Goal: Information Seeking & Learning: Learn about a topic

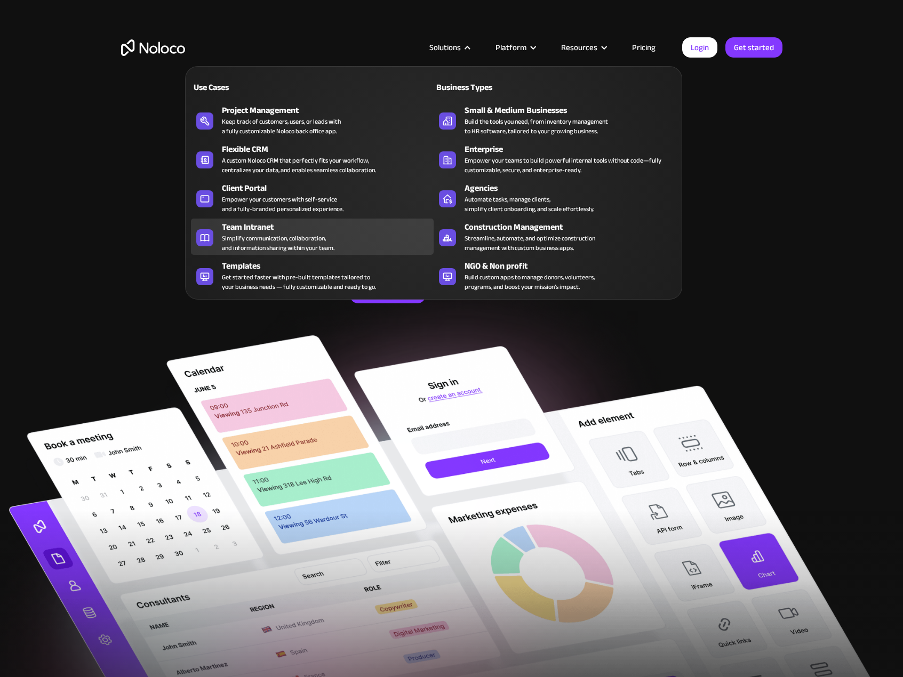
click at [332, 239] on div "Simplify communication, collaboration, and information sharing within your team." at bounding box center [278, 243] width 113 height 19
click at [309, 229] on div "Team Intranet" at bounding box center [330, 227] width 217 height 13
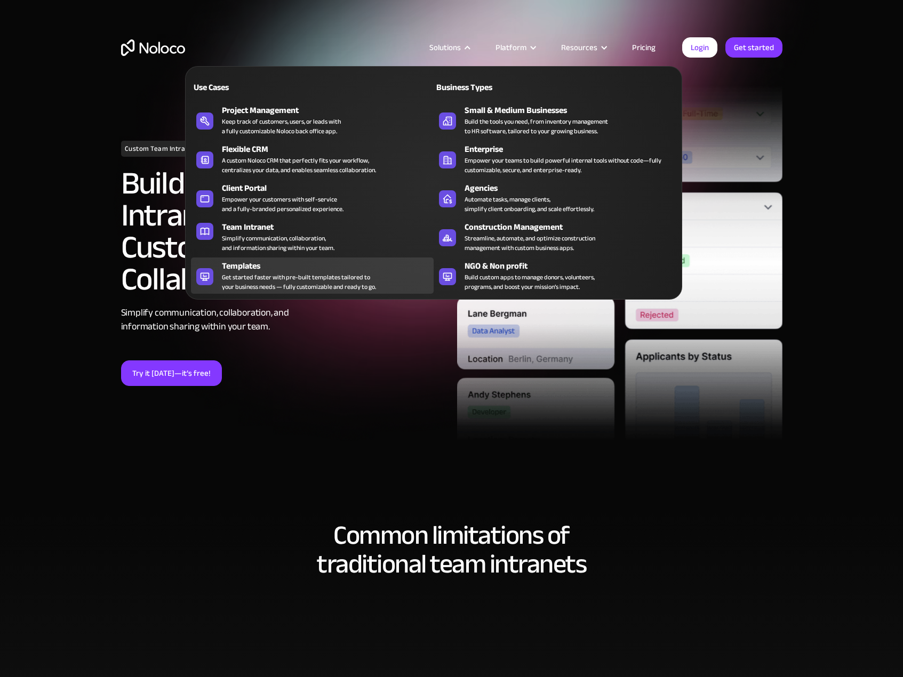
click at [290, 288] on div "Get started faster with pre-built templates tailored to your business needs — f…" at bounding box center [299, 282] width 154 height 19
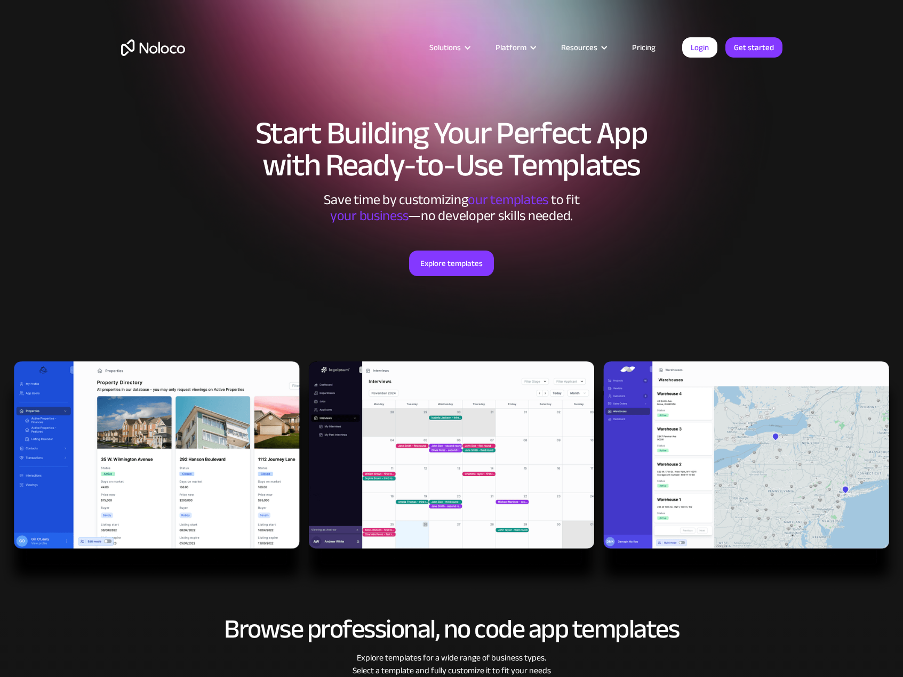
click at [255, 457] on img at bounding box center [451, 476] width 903 height 229
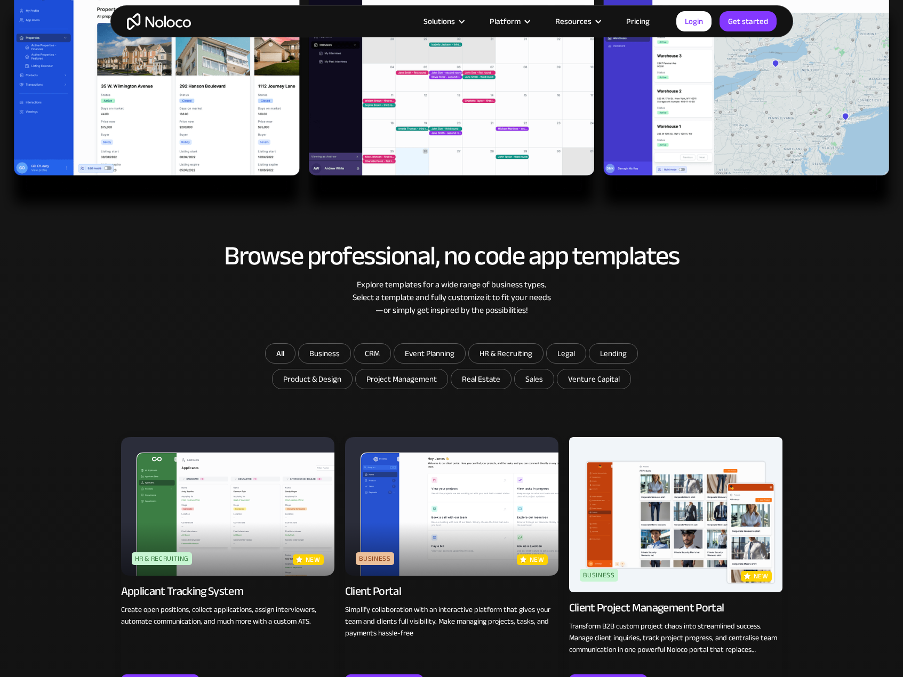
scroll to position [53, 0]
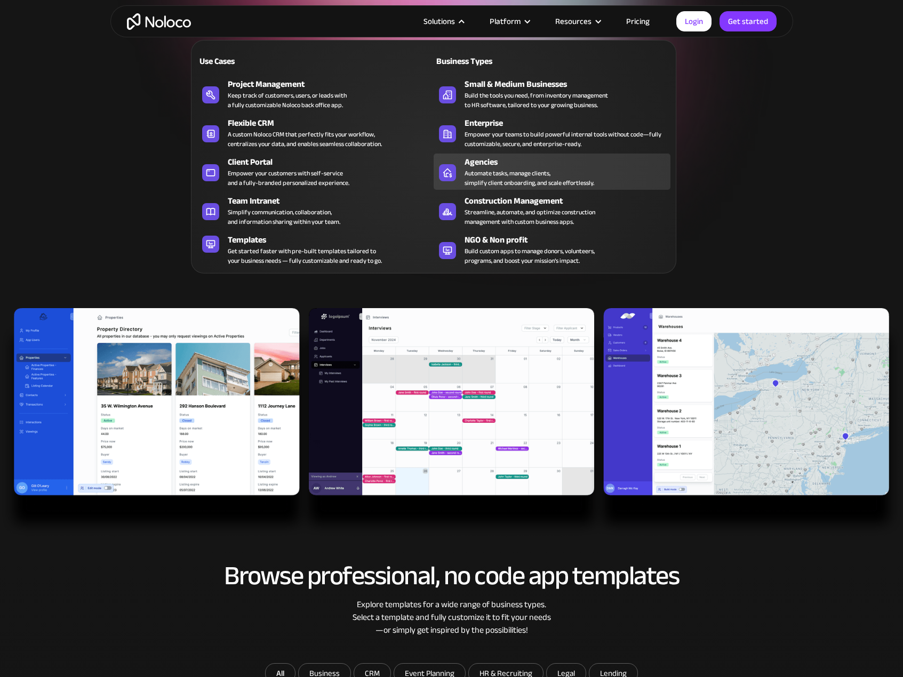
click at [479, 179] on div "Automate tasks, manage clients, simplify client onboarding, and scale effortles…" at bounding box center [530, 178] width 130 height 19
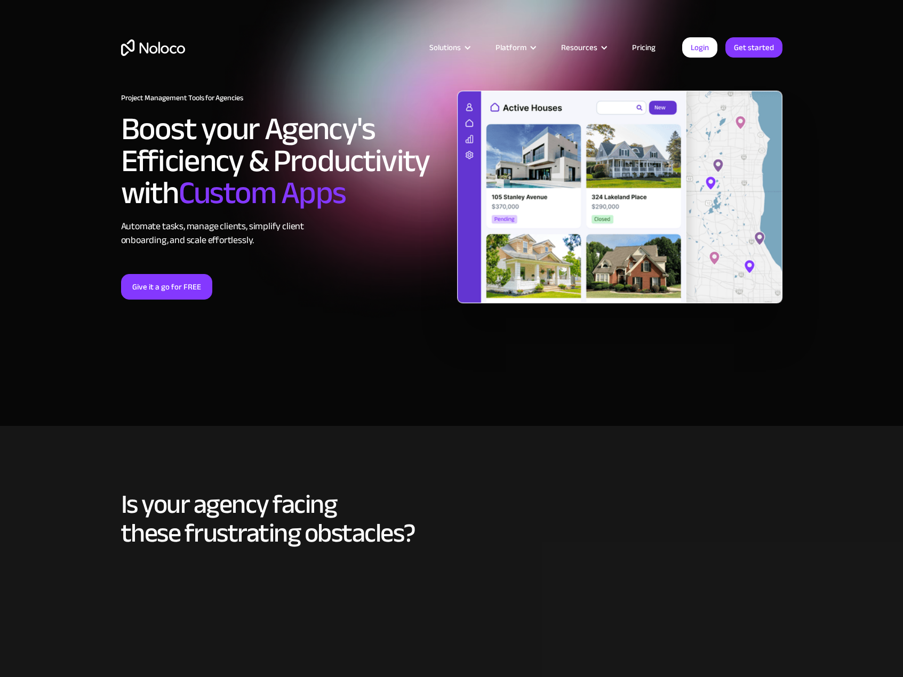
click at [657, 53] on link "Pricing" at bounding box center [644, 48] width 50 height 14
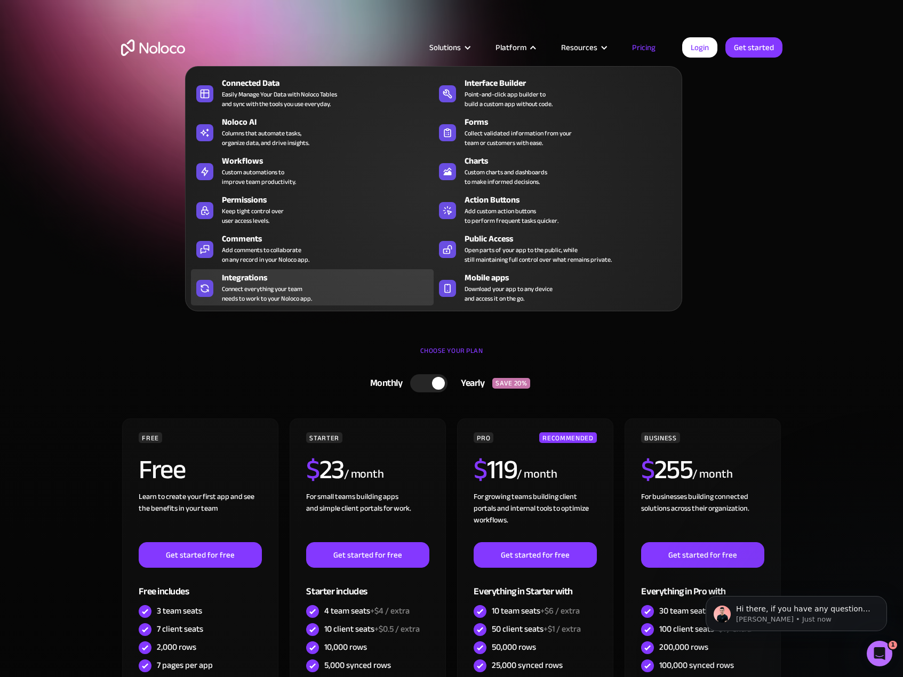
click at [339, 293] on div "Integrations Connect everything your team needs to work to your Noloco app." at bounding box center [325, 287] width 206 height 32
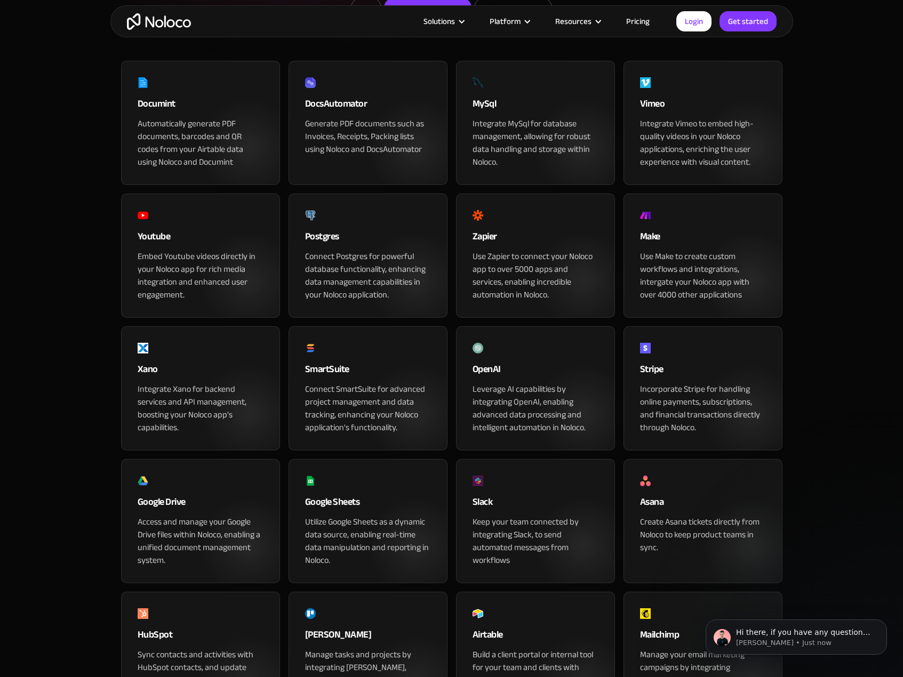
scroll to position [480, 0]
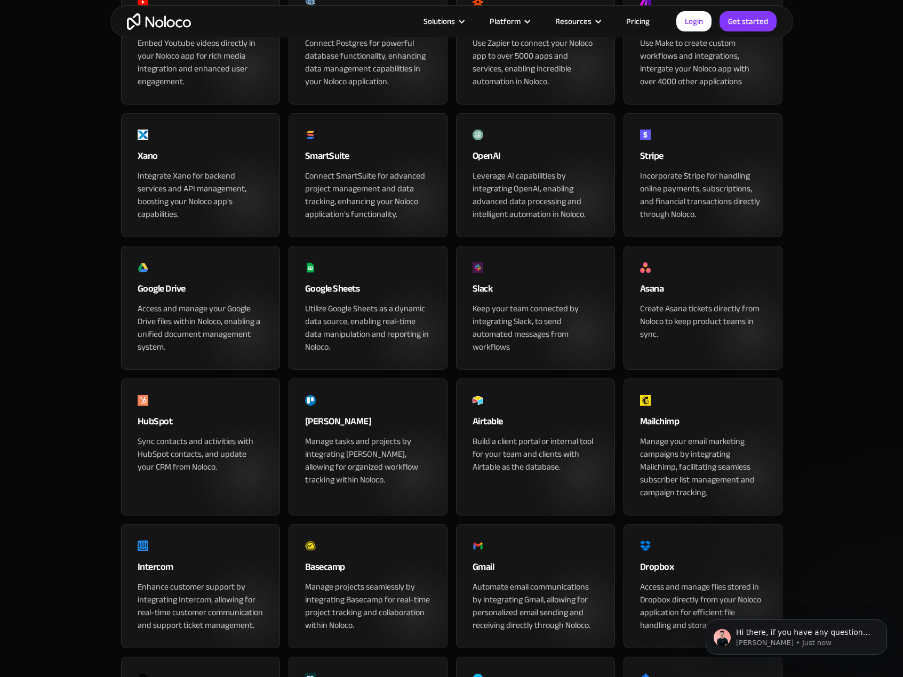
click at [79, 327] on section "App & Tools Integrations Seamlessly Integrate your Apps with Noloco Connect eve…" at bounding box center [451, 339] width 903 height 1639
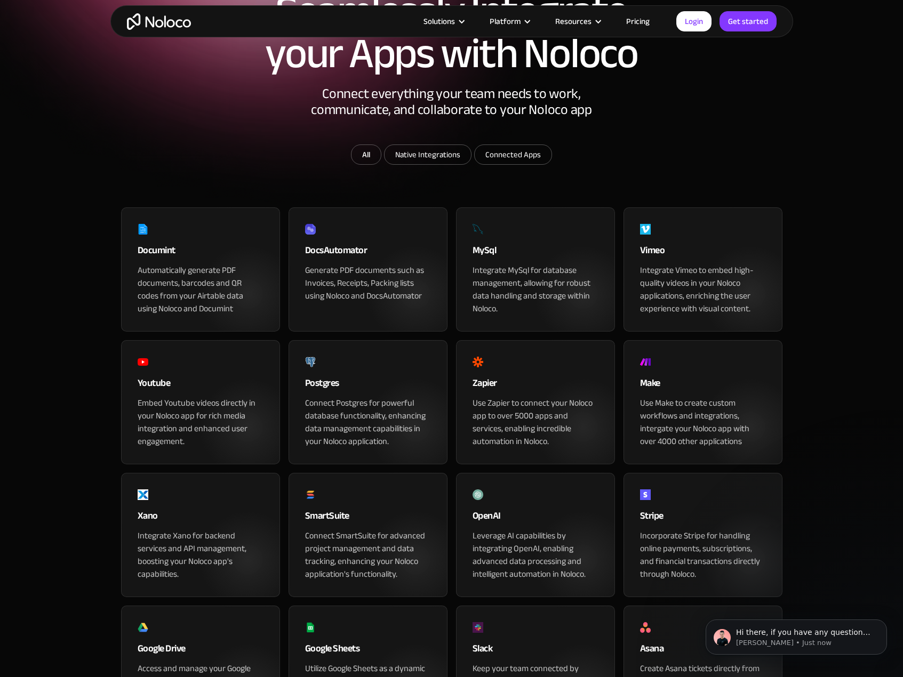
scroll to position [606, 0]
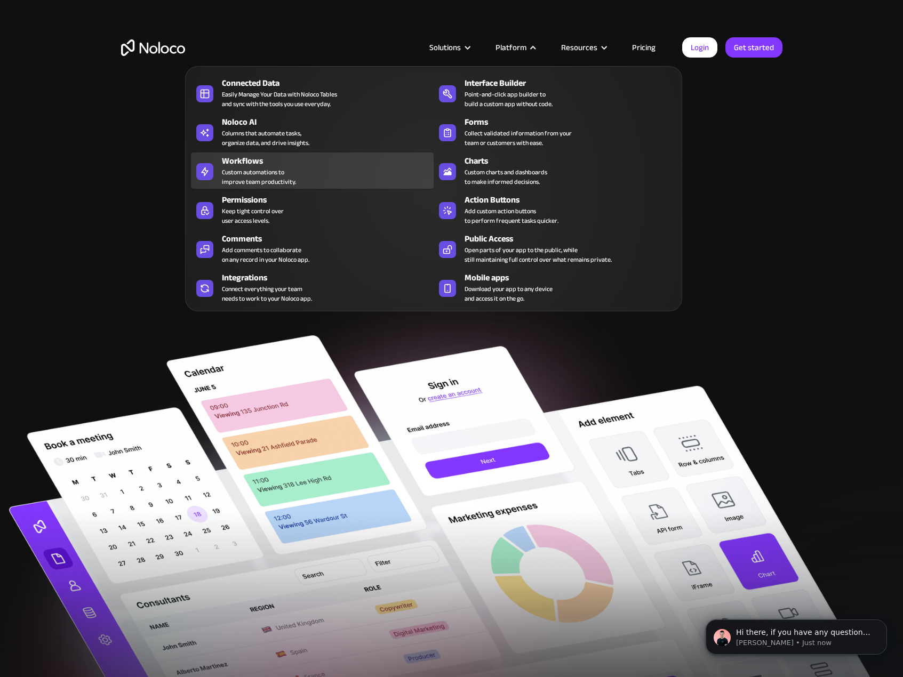
click at [289, 173] on div "Custom automations to improve team productivity." at bounding box center [259, 176] width 74 height 19
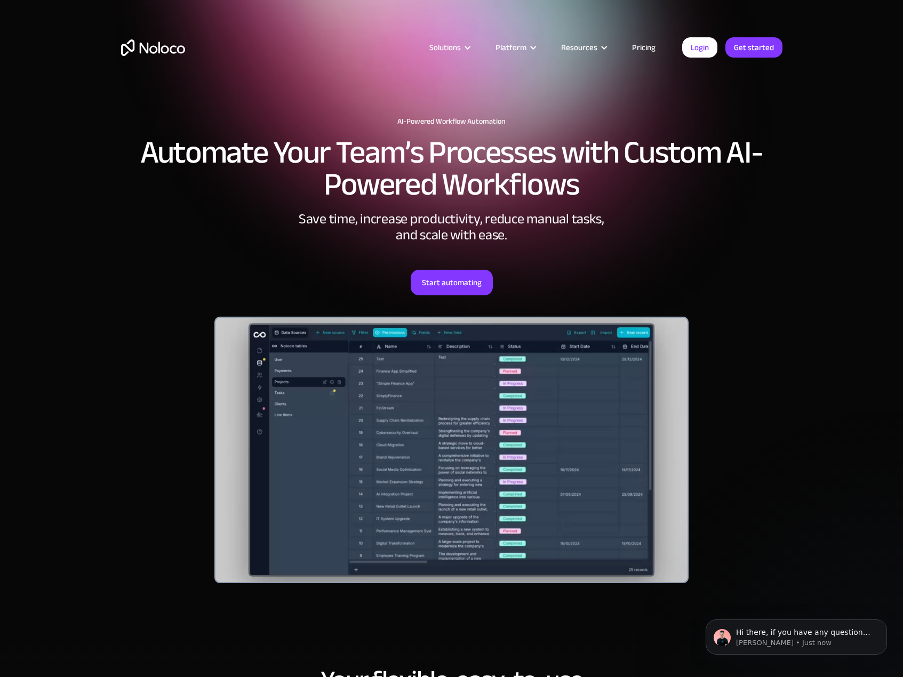
click at [631, 50] on link "Pricing" at bounding box center [644, 48] width 50 height 14
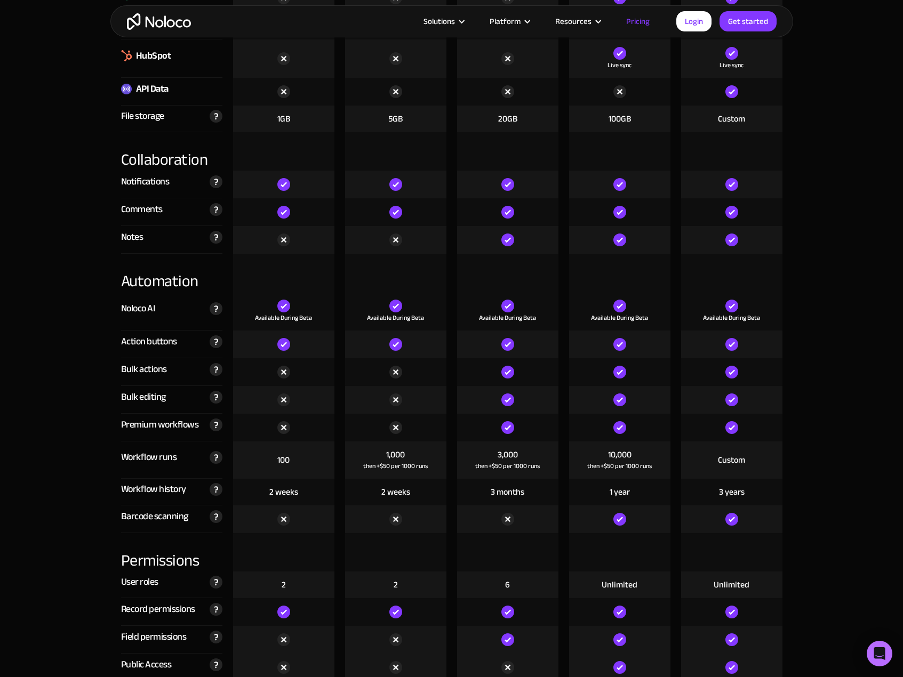
scroll to position [2133, 0]
